Goal: Task Accomplishment & Management: Use online tool/utility

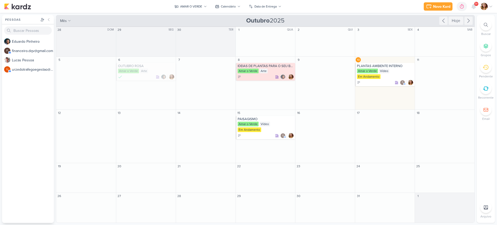
click at [200, 11] on div "Novo Kard Ctrl + k 0h0m Sessão desligada... Hoje 0h0m Semana 0h0m Mês 0h0m" at bounding box center [248, 6] width 489 height 13
click at [200, 4] on div "AMAR O VERDE" at bounding box center [191, 6] width 22 height 5
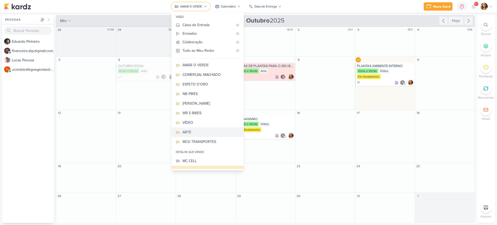
scroll to position [46, 0]
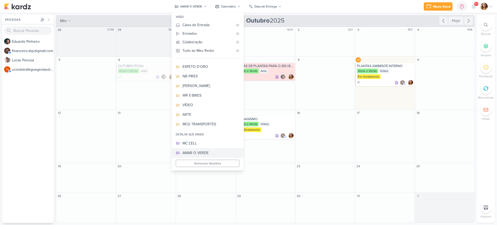
click at [219, 153] on div "AMAR O VERDE" at bounding box center [210, 152] width 57 height 5
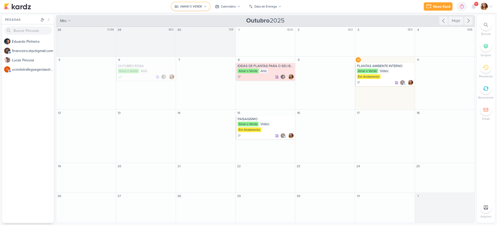
click at [198, 10] on button "AMAR O VERDE" at bounding box center [190, 6] width 39 height 8
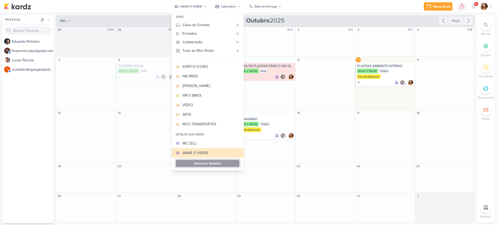
click at [219, 163] on button "Gerenciar Quadros" at bounding box center [208, 163] width 64 height 7
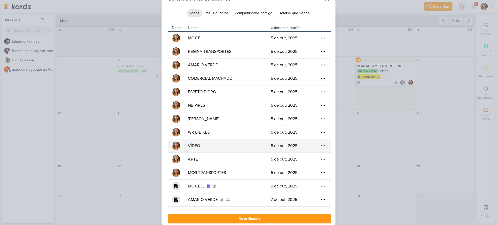
scroll to position [14, 0]
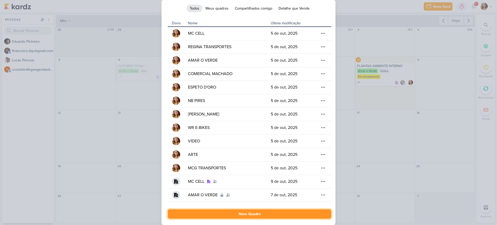
click at [291, 218] on button "Novo Quadro" at bounding box center [250, 214] width 164 height 10
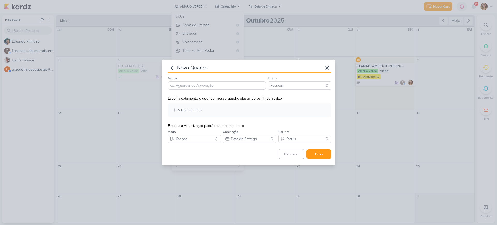
scroll to position [0, 0]
click at [289, 209] on div "novo quadro Nome Dono Pessoal Detalhe que Vende Escolha extamente o quer ver ne…" at bounding box center [248, 112] width 497 height 225
click at [231, 87] on input "Nome" at bounding box center [217, 85] width 98 height 8
type input "w"
type input "WR E-BIKES"
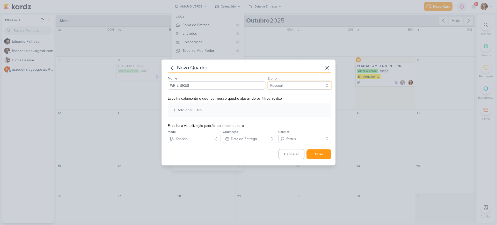
click at [299, 86] on select "Pessoal Detalhe que Vende" at bounding box center [299, 85] width 63 height 8
select select "App\Models\Organization"
click at [268, 81] on select "Pessoal Detalhe que Vende" at bounding box center [299, 85] width 63 height 8
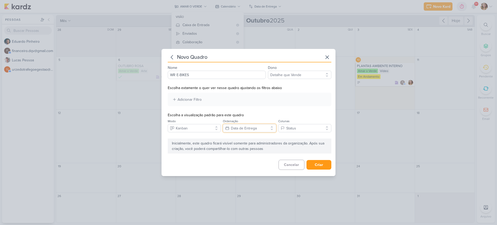
click at [260, 128] on button "Data de Entrega" at bounding box center [249, 128] width 53 height 8
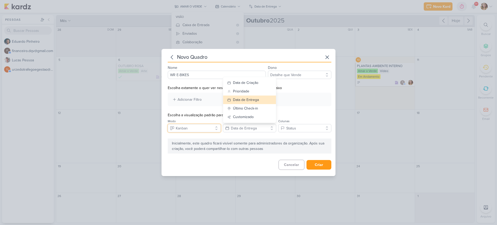
click at [204, 126] on button "Kanban" at bounding box center [194, 128] width 53 height 8
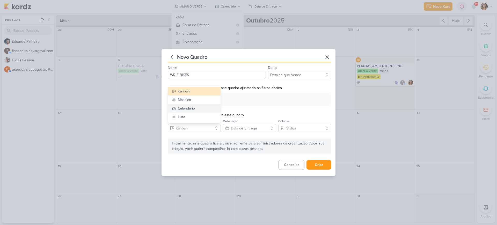
click at [199, 105] on button "Calendário" at bounding box center [194, 108] width 53 height 9
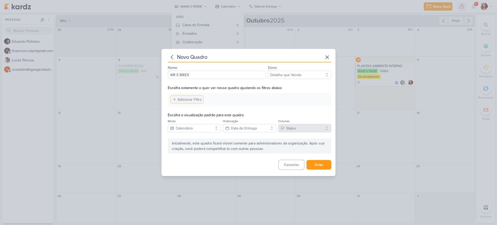
click at [186, 99] on div "Adicionar Filtro" at bounding box center [190, 99] width 24 height 5
click at [259, 124] on button "Clientes" at bounding box center [251, 125] width 47 height 8
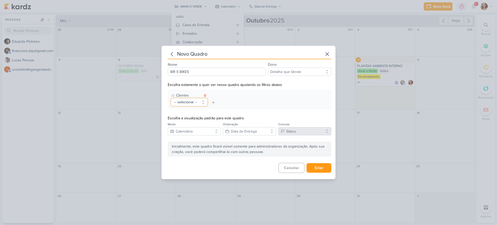
click at [192, 102] on button "-- selecionar --" at bounding box center [189, 102] width 37 height 8
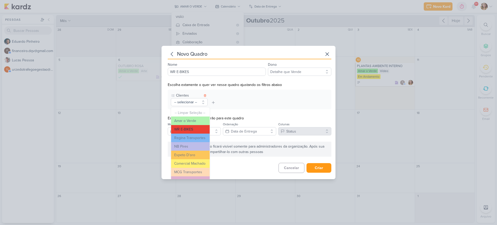
click at [196, 126] on button "WR E-BIKES" at bounding box center [190, 129] width 39 height 9
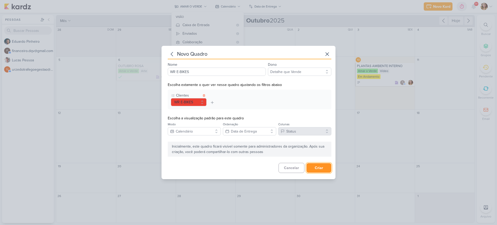
click at [311, 167] on button "Criar" at bounding box center [318, 168] width 25 height 10
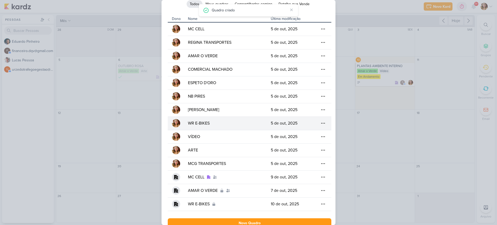
scroll to position [27, 0]
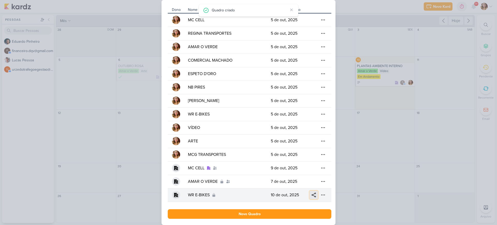
click at [313, 194] on icon at bounding box center [313, 194] width 5 height 5
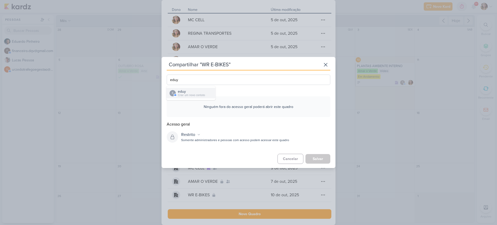
type input "edu"
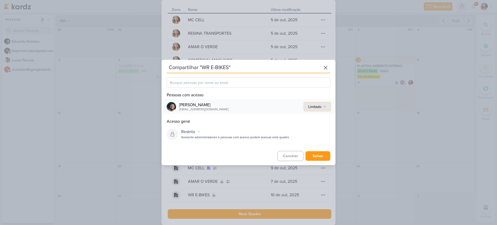
click at [317, 105] on div "Limitado" at bounding box center [314, 106] width 13 height 5
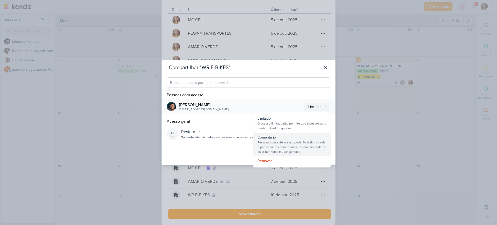
click at [292, 143] on div "Pessoas com este acesso poderão abrir os kardz e participar nos comentários, po…" at bounding box center [292, 147] width 69 height 14
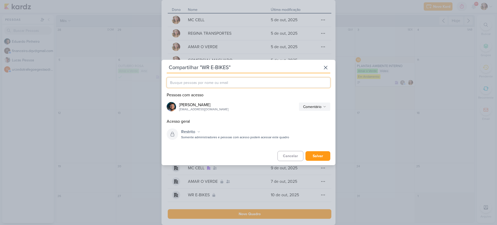
click at [264, 84] on input "text" at bounding box center [249, 82] width 164 height 10
paste input "urzedotrafegoegestao"
type input "[EMAIL_ADDRESS][DOMAIN_NAME]"
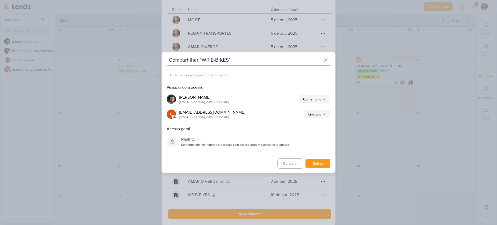
click at [221, 144] on div "Somente administradores e pessoas com acesso podem acessar este quadro" at bounding box center [255, 145] width 149 height 6
click at [198, 142] on button "Restrito" at bounding box center [190, 139] width 23 height 8
click at [199, 160] on div "Organização" at bounding box center [194, 158] width 30 height 9
click at [317, 162] on button "Salvar" at bounding box center [317, 164] width 25 height 10
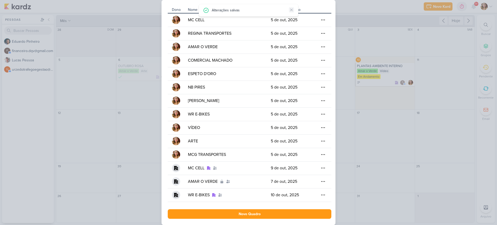
click at [291, 11] on icon at bounding box center [291, 10] width 4 height 4
click at [367, 26] on div "Gerenciamento de Quadros Todos Meus quadros Compartilhados comigo Detalhe que V…" at bounding box center [248, 112] width 497 height 225
click at [150, 186] on div "Gerenciamento de Quadros Todos Meus quadros Compartilhados comigo Detalhe que V…" at bounding box center [248, 112] width 497 height 225
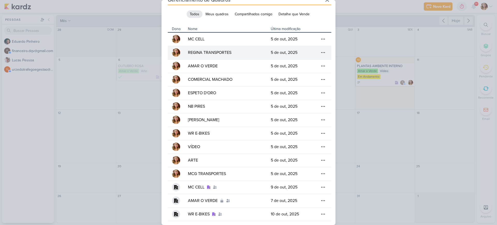
scroll to position [0, 0]
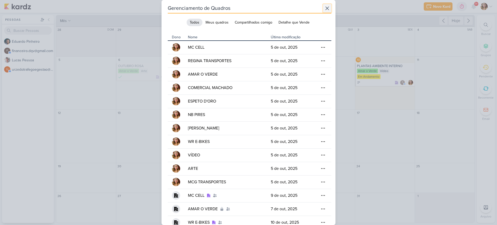
click at [325, 6] on icon at bounding box center [327, 8] width 6 height 6
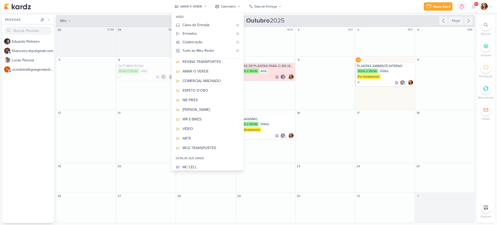
scroll to position [56, 0]
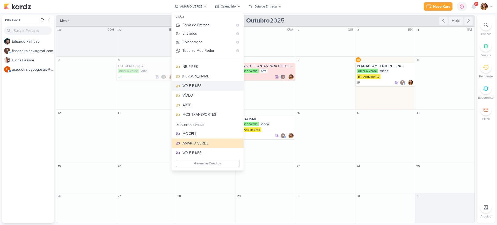
click at [216, 88] on div "WR E-BIKES" at bounding box center [210, 85] width 57 height 5
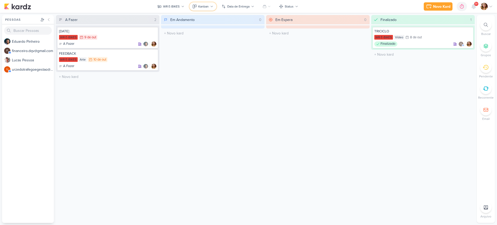
click at [205, 4] on div "Kanban" at bounding box center [203, 6] width 10 height 5
click at [221, 46] on button "Calendário" at bounding box center [215, 45] width 51 height 10
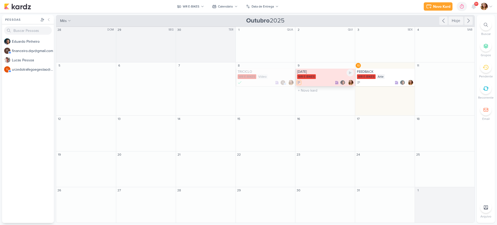
click at [300, 84] on icon at bounding box center [299, 83] width 4 height 4
click at [329, 109] on button "Finalizado" at bounding box center [323, 108] width 52 height 8
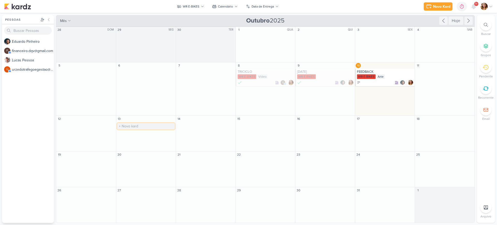
click at [143, 126] on input "text" at bounding box center [145, 126] width 57 height 6
paste input "urzedotrafegoegestao"
type input "urzedotrafegoegestao"
click at [151, 129] on input "text" at bounding box center [145, 126] width 57 height 6
paste input "Wd-2 R-13 Jet Soma"
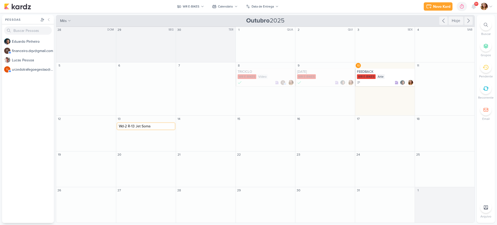
drag, startPoint x: 128, startPoint y: 125, endPoint x: 171, endPoint y: 125, distance: 43.2
click at [171, 125] on input "Wd-2 R-13 Jet Soma" at bounding box center [145, 126] width 57 height 6
type input "Wd-2 (ESCOLHA A SMART)"
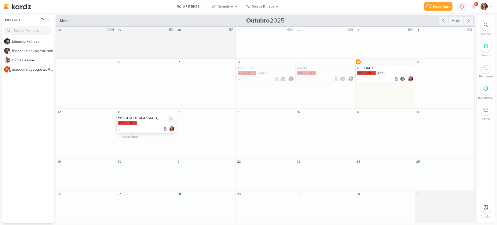
click at [153, 127] on div at bounding box center [146, 128] width 57 height 5
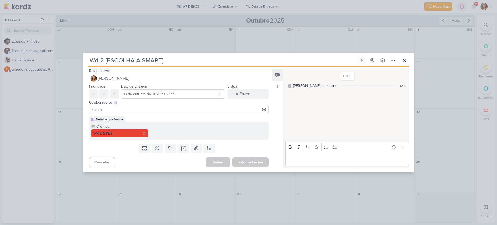
click at [180, 109] on input at bounding box center [178, 109] width 177 height 6
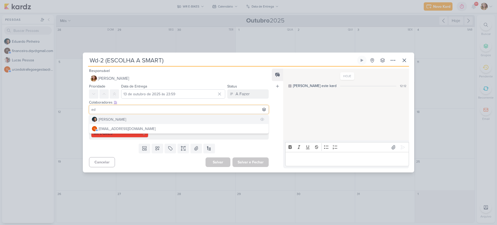
type input "ed"
click at [178, 119] on button "[PERSON_NAME]" at bounding box center [178, 119] width 179 height 9
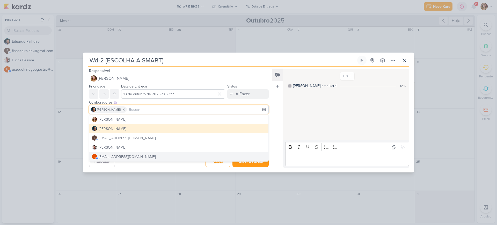
click at [158, 167] on div "Cancelar [GEOGRAPHIC_DATA] Salvar e Fechar Ctrl + Enter" at bounding box center [177, 161] width 188 height 13
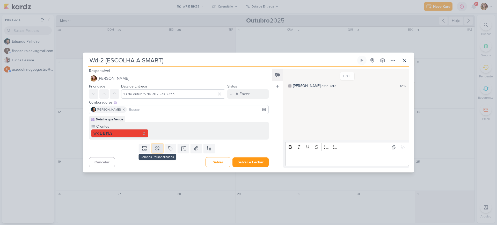
click at [157, 149] on icon at bounding box center [157, 148] width 5 height 5
click at [207, 124] on div "Arte" at bounding box center [208, 126] width 25 height 5
click at [255, 162] on button "Salvar e Fechar" at bounding box center [250, 162] width 36 height 10
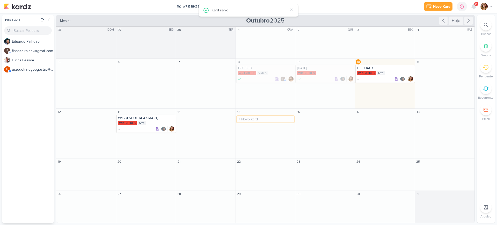
click at [276, 120] on input "text" at bounding box center [265, 119] width 57 height 6
paste input "Wd-2 R-13 Jet Soma"
drag, startPoint x: 248, startPoint y: 118, endPoint x: 213, endPoint y: 116, distance: 35.5
click at [213, 116] on div "28 DOM O título do kard deve ter menos que 100 caracteres 29 SEG O título do ka…" at bounding box center [265, 124] width 419 height 196
click at [256, 117] on input "Wd-2 R-13 Jet Soma" at bounding box center [265, 119] width 57 height 6
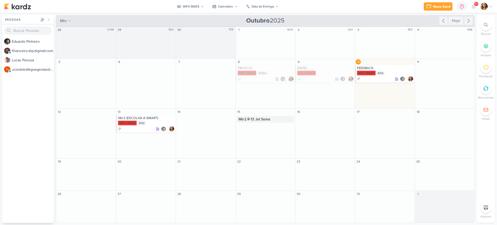
drag, startPoint x: 248, startPoint y: 118, endPoint x: 239, endPoint y: 117, distance: 8.6
click at [239, 117] on input "Wd-2 R-13 Jet Soma" at bounding box center [265, 119] width 57 height 6
click at [252, 117] on input "Wd-2 R-13 Jet Soma" at bounding box center [265, 119] width 57 height 6
click at [247, 118] on input "Wd-2 R-13 Jet Soma" at bounding box center [265, 119] width 57 height 6
type input "R-13 (ESCOLHA A SMART)"
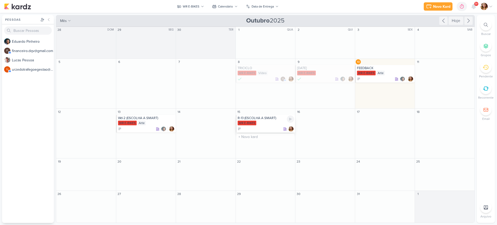
click at [273, 121] on div "WR E-BIKES" at bounding box center [266, 123] width 57 height 5
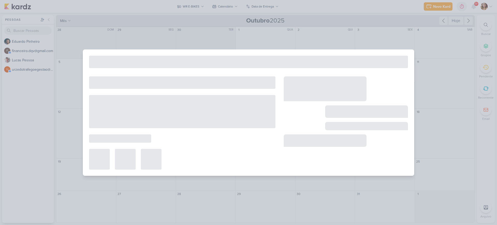
type input "R-13 (ESCOLHA A SMART)"
type input "15 de outubro de 2025 às 23:59"
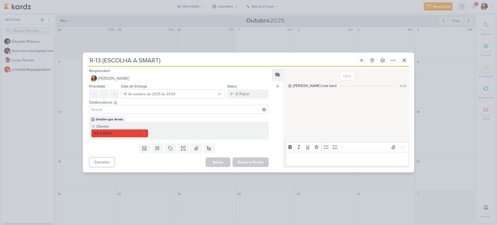
click at [140, 109] on input at bounding box center [178, 109] width 177 height 6
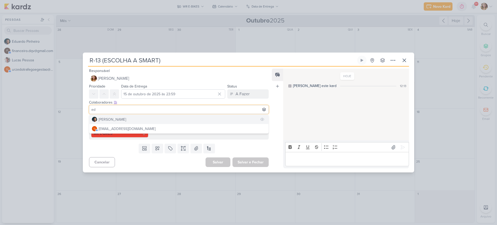
type input "ed"
click at [140, 121] on button "[PERSON_NAME]" at bounding box center [178, 119] width 179 height 9
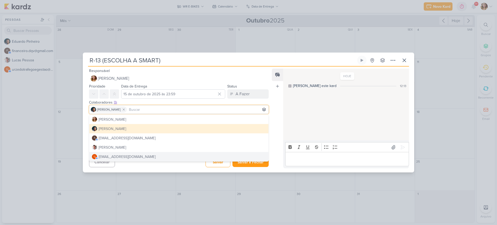
click at [161, 165] on div "Cancelar [GEOGRAPHIC_DATA] Salvar e Fechar Ctrl + Enter" at bounding box center [177, 161] width 188 height 13
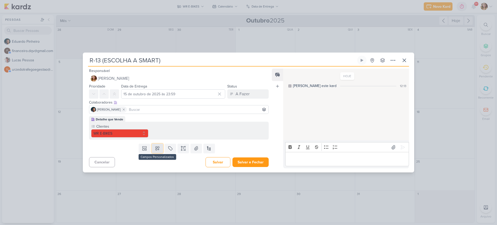
click at [159, 151] on button at bounding box center [157, 148] width 11 height 9
click at [201, 127] on div "Arte" at bounding box center [208, 126] width 25 height 5
click at [246, 162] on button "Salvar e Fechar" at bounding box center [250, 162] width 36 height 10
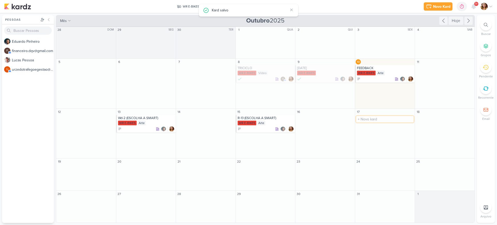
click at [385, 120] on input "text" at bounding box center [384, 119] width 57 height 6
type input "VIDEO"
click at [139, 168] on input "text" at bounding box center [145, 169] width 57 height 6
paste input "Wd-2 R-13 Jet Soma"
drag, startPoint x: 135, startPoint y: 169, endPoint x: 119, endPoint y: 168, distance: 16.6
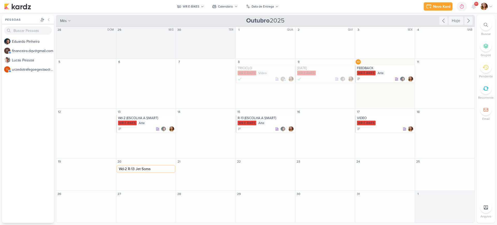
click at [119, 168] on input "Wd-2 R-13 Jet Soma" at bounding box center [145, 169] width 57 height 6
type input "Jet (ESCOLHA A SMART)"
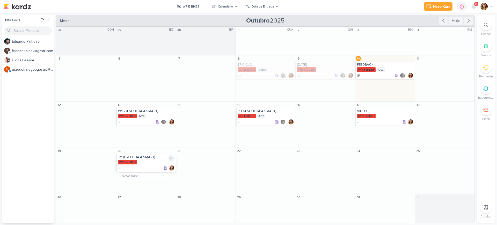
click at [145, 164] on div "WR E-BIKES" at bounding box center [146, 162] width 57 height 5
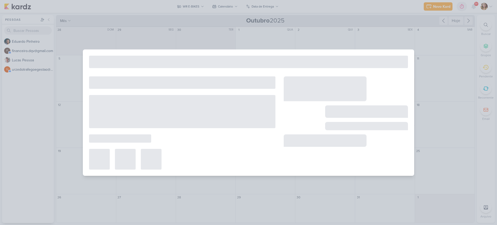
type input "Jet (ESCOLHA A SMART)"
type input "20 de outubro de 2025 às 23:59"
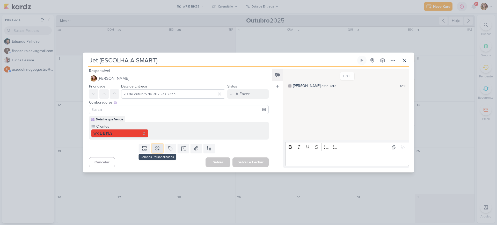
click at [158, 146] on icon at bounding box center [157, 148] width 5 height 5
click at [209, 126] on div "Arte" at bounding box center [208, 126] width 25 height 5
click at [218, 104] on div "Colaboradores Este kard pode ser visível a usuários da sua organização Este kar…" at bounding box center [179, 102] width 180 height 5
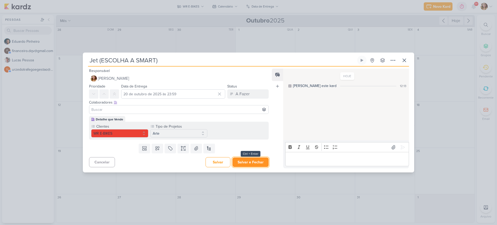
click at [254, 160] on button "Salvar e Fechar" at bounding box center [250, 162] width 36 height 10
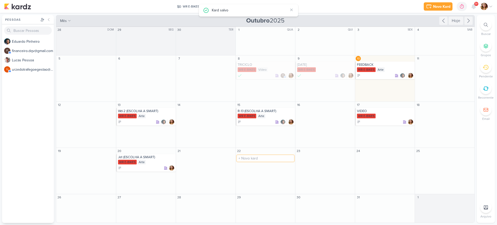
click at [274, 159] on input "text" at bounding box center [265, 158] width 57 height 6
type input "s"
type input "SOMA (ESCOLHA A SMART)"
click at [254, 159] on div "SOMA (ESCOLHA A SMART)" at bounding box center [266, 157] width 57 height 4
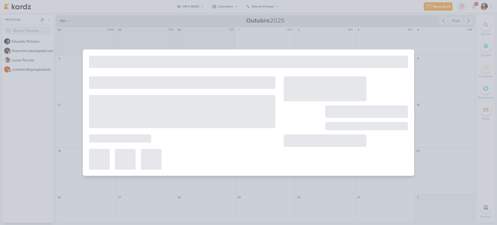
type input "SOMA (ESCOLHA A SMART)"
type input "22 de outubro de 2025 às 23:59"
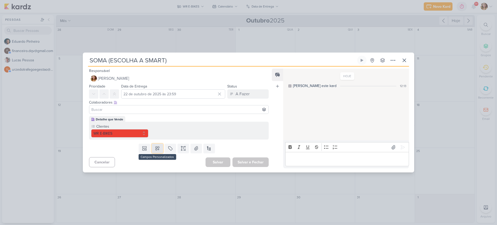
click at [158, 146] on icon at bounding box center [157, 148] width 5 height 5
click at [212, 127] on div "Arte" at bounding box center [208, 126] width 25 height 5
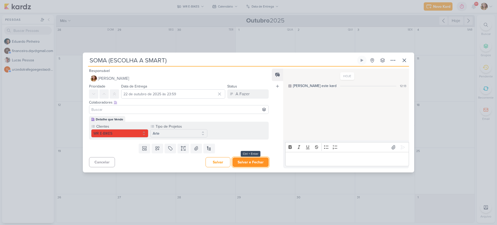
click at [259, 163] on button "Salvar e Fechar" at bounding box center [250, 162] width 36 height 10
